Goal: Information Seeking & Learning: Learn about a topic

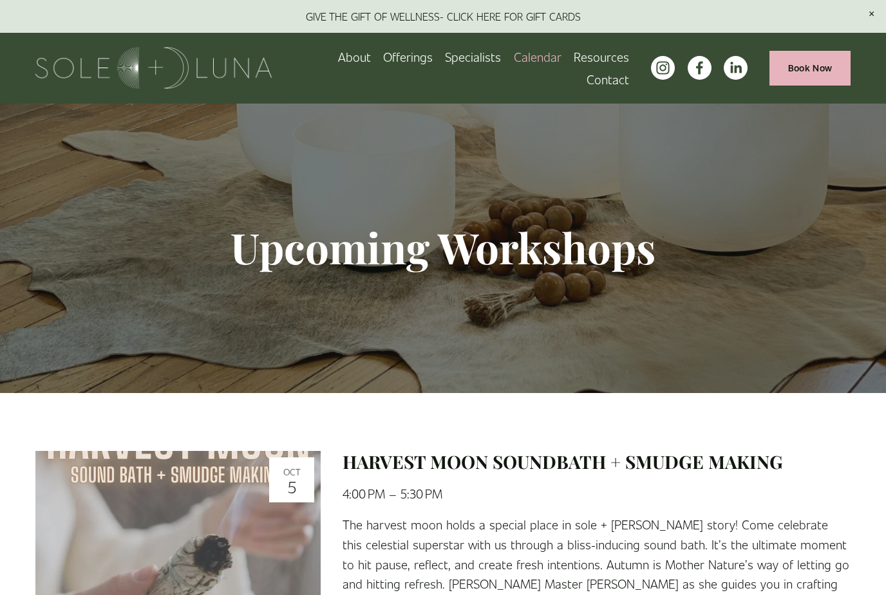
click at [0, 0] on span "Meditations" at bounding box center [0, 0] width 0 height 0
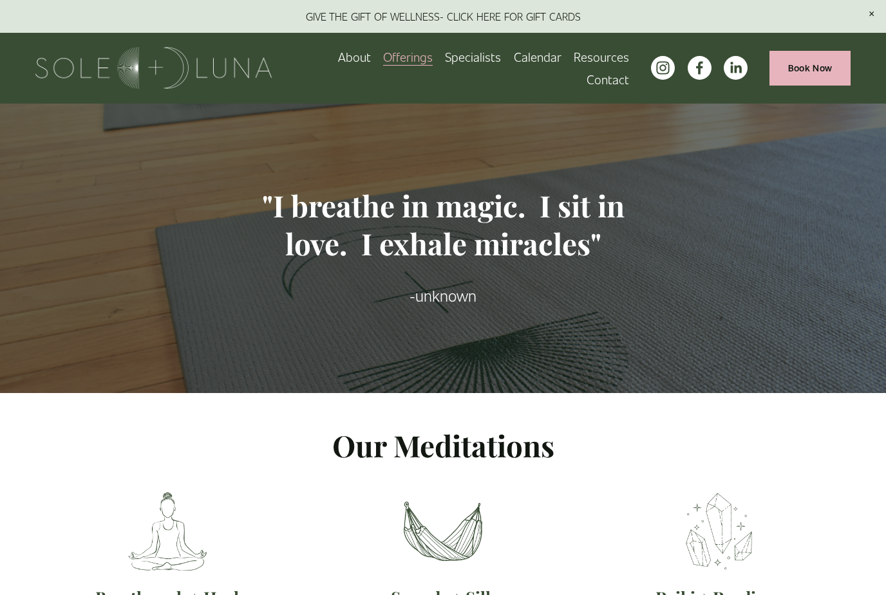
click at [0, 0] on span "Rituals" at bounding box center [0, 0] width 0 height 0
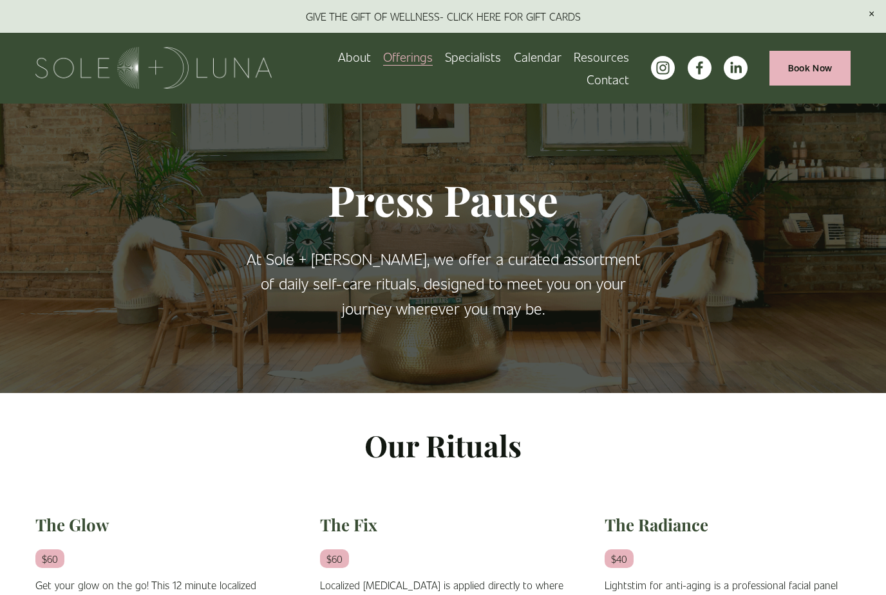
click at [0, 0] on span "Wellness Experiences" at bounding box center [0, 0] width 0 height 0
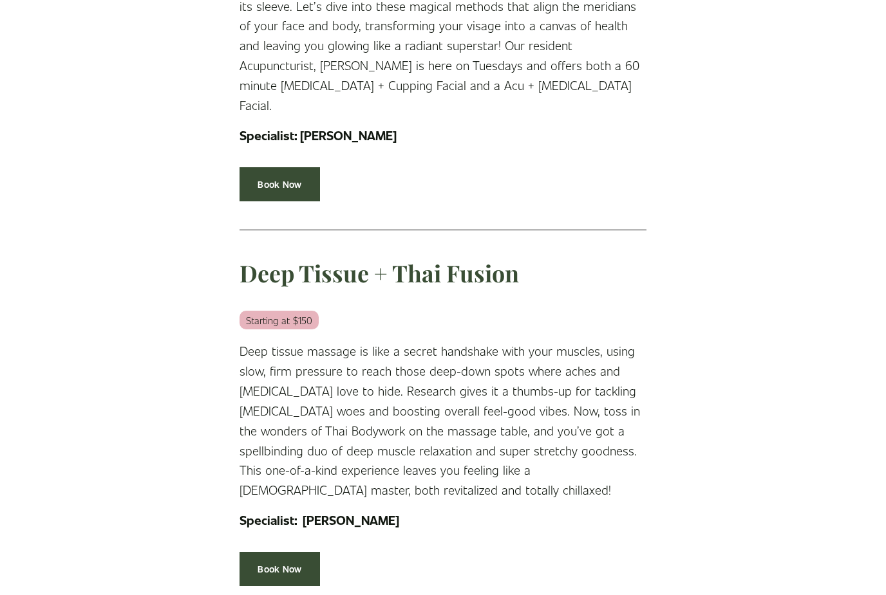
scroll to position [4057, 0]
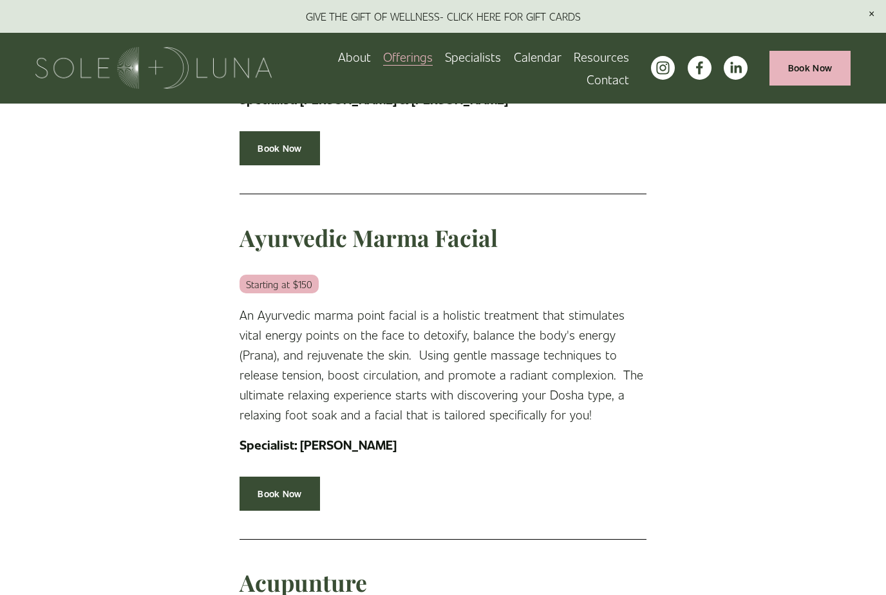
scroll to position [2847, 0]
